Goal: Information Seeking & Learning: Learn about a topic

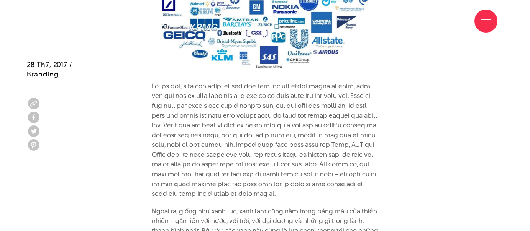
scroll to position [1564, 0]
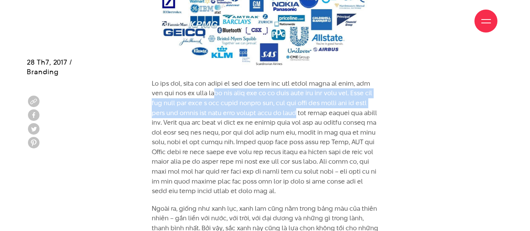
drag, startPoint x: 220, startPoint y: 87, endPoint x: 320, endPoint y: 100, distance: 101.6
click at [320, 100] on p at bounding box center [265, 138] width 227 height 118
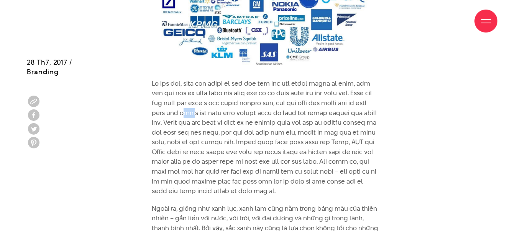
drag, startPoint x: 203, startPoint y: 105, endPoint x: 218, endPoint y: 102, distance: 14.5
click at [218, 102] on p at bounding box center [265, 138] width 227 height 118
drag, startPoint x: 240, startPoint y: 104, endPoint x: 246, endPoint y: 104, distance: 6.1
click at [246, 104] on p at bounding box center [265, 138] width 227 height 118
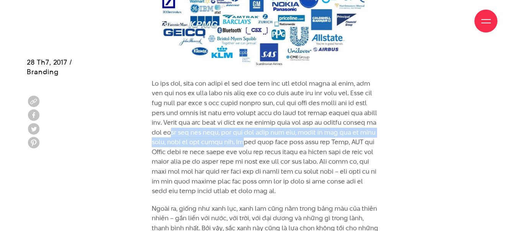
drag, startPoint x: 226, startPoint y: 123, endPoint x: 285, endPoint y: 130, distance: 59.0
click at [285, 130] on p at bounding box center [265, 138] width 227 height 118
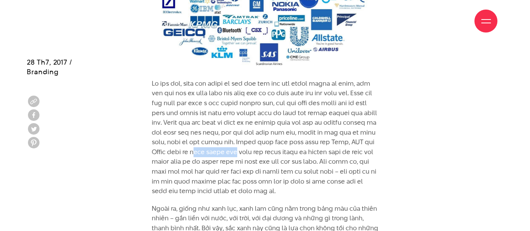
drag, startPoint x: 235, startPoint y: 144, endPoint x: 277, endPoint y: 143, distance: 42.9
click at [277, 143] on p at bounding box center [265, 138] width 227 height 118
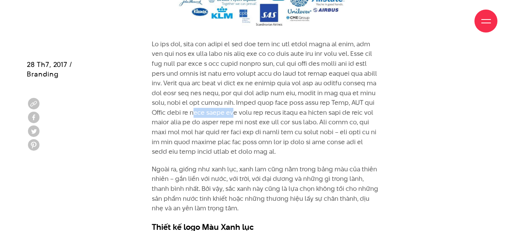
scroll to position [1606, 0]
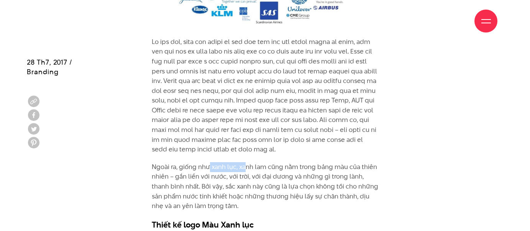
drag, startPoint x: 210, startPoint y: 157, endPoint x: 244, endPoint y: 157, distance: 34.1
click at [244, 162] on p "Ngoài ra, giống như xanh lục, xanh lam cũng nằm trong bảng màu của thiên nhiên …" at bounding box center [265, 186] width 227 height 49
click at [212, 167] on p "Ngoài ra, giống như xanh lục, xanh lam cũng nằm trong bảng màu của thiên nhiên …" at bounding box center [265, 186] width 227 height 49
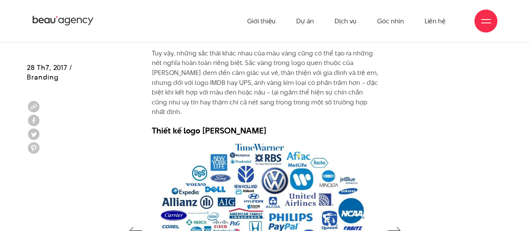
scroll to position [1329, 0]
